Goal: Check status: Check status

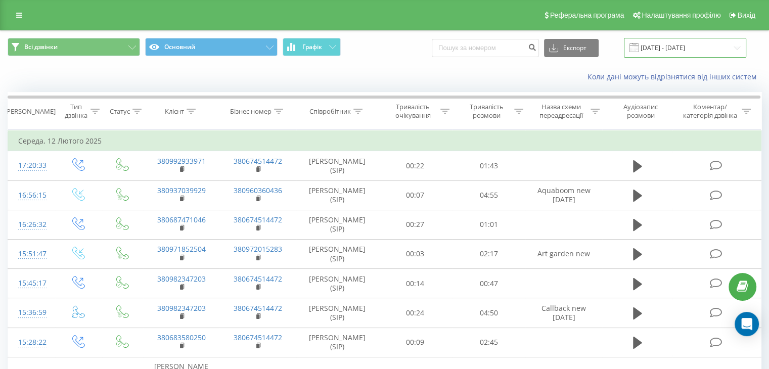
click at [744, 44] on input "[DATE] - [DATE]" at bounding box center [685, 48] width 122 height 20
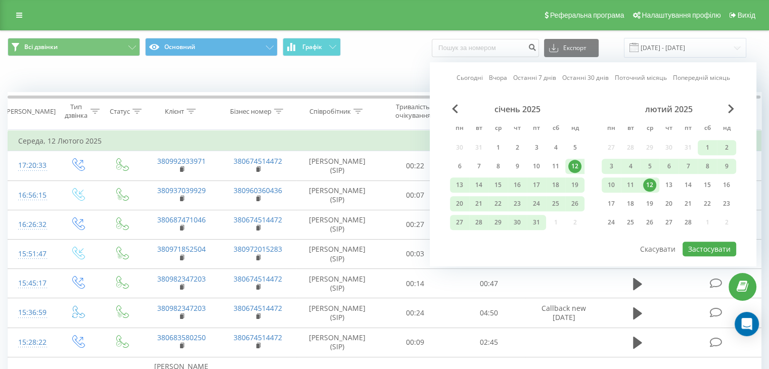
click at [730, 116] on div "лютий 2025 пн вт ср чт пт сб нд 27 28 29 30 31 1 2 3 4 5 6 7 8 9 10 11 12 13 14…" at bounding box center [669, 168] width 134 height 129
click at [730, 112] on span "Next Month" at bounding box center [731, 108] width 6 height 9
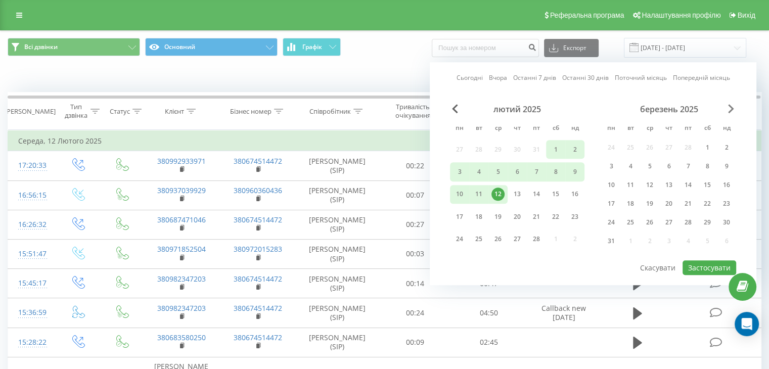
click at [730, 112] on span "Next Month" at bounding box center [731, 108] width 6 height 9
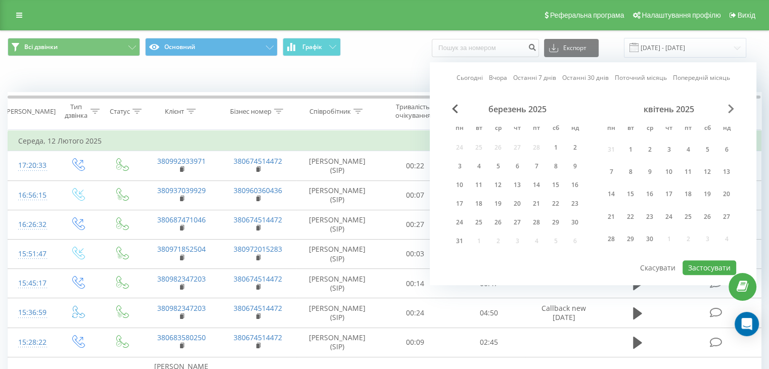
click at [730, 112] on span "Next Month" at bounding box center [731, 108] width 6 height 9
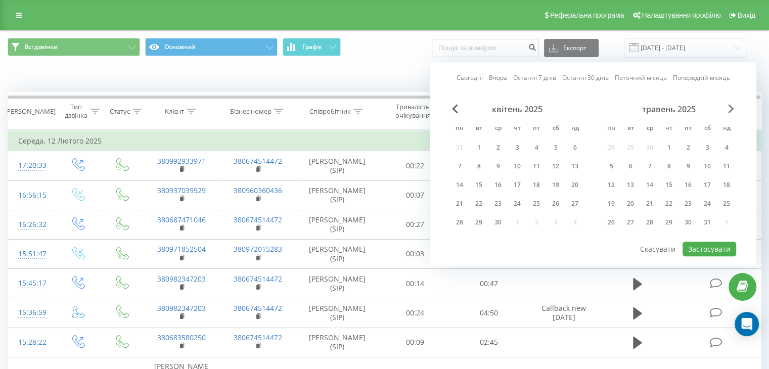
click at [730, 112] on span "Next Month" at bounding box center [731, 108] width 6 height 9
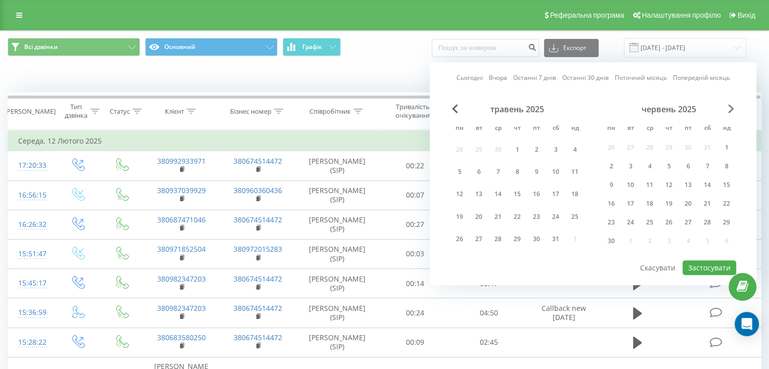
click at [730, 112] on span "Next Month" at bounding box center [731, 108] width 6 height 9
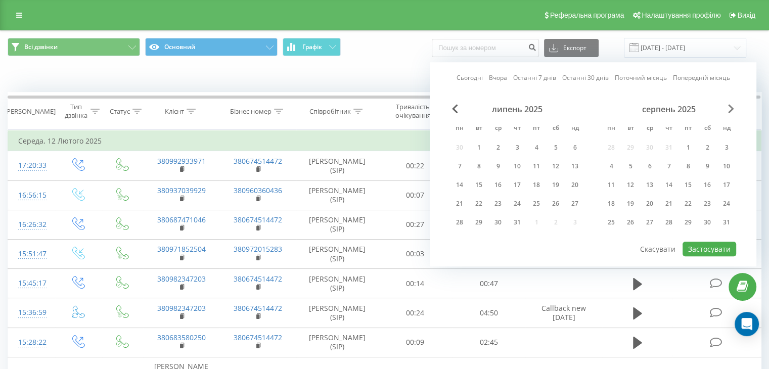
click at [730, 112] on span "Next Month" at bounding box center [731, 108] width 6 height 9
click at [455, 106] on span "Previous Month" at bounding box center [455, 108] width 6 height 9
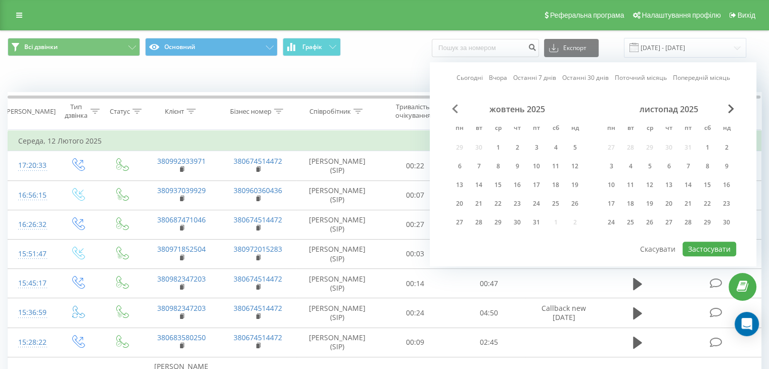
click at [455, 106] on span "Previous Month" at bounding box center [455, 108] width 6 height 9
click at [530, 182] on div "19" at bounding box center [536, 184] width 13 height 13
click at [712, 243] on button "Застосувати" at bounding box center [709, 249] width 54 height 15
type input "[DATE] - [DATE]"
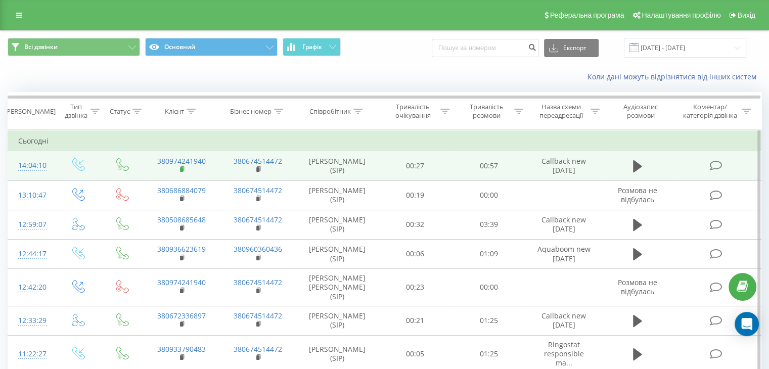
click at [185, 169] on icon at bounding box center [183, 169] width 6 height 7
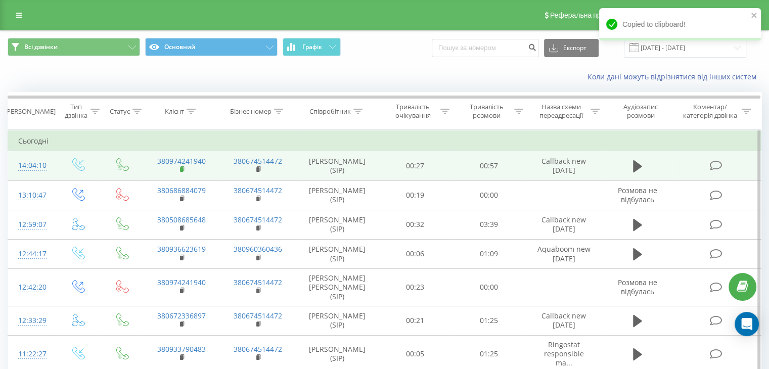
click at [185, 169] on icon at bounding box center [183, 169] width 6 height 7
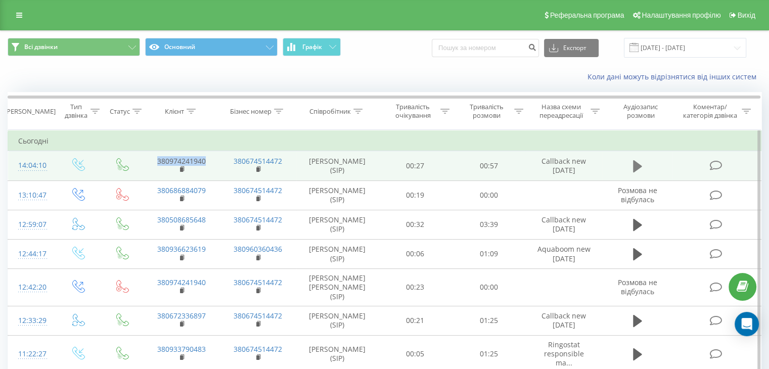
click at [635, 168] on icon at bounding box center [637, 166] width 9 height 12
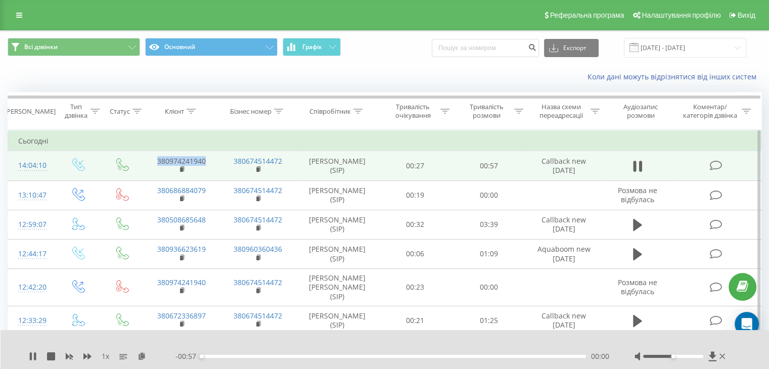
click at [217, 356] on div "00:00" at bounding box center [393, 356] width 385 height 3
drag, startPoint x: 234, startPoint y: 355, endPoint x: 281, endPoint y: 355, distance: 46.5
click at [235, 355] on div "00:04" at bounding box center [235, 356] width 4 height 4
click at [687, 358] on div at bounding box center [680, 356] width 93 height 10
click at [691, 357] on div at bounding box center [673, 356] width 60 height 3
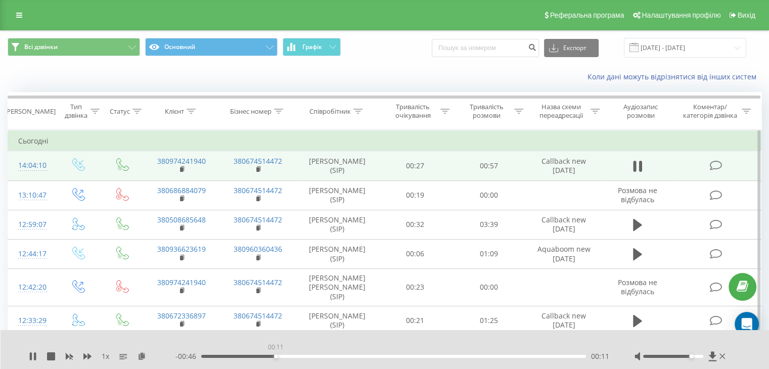
click at [275, 355] on div "00:11" at bounding box center [393, 356] width 385 height 3
click at [307, 355] on div "00:15" at bounding box center [393, 356] width 385 height 3
click at [33, 358] on icon at bounding box center [33, 356] width 8 height 8
